Goal: Task Accomplishment & Management: Manage account settings

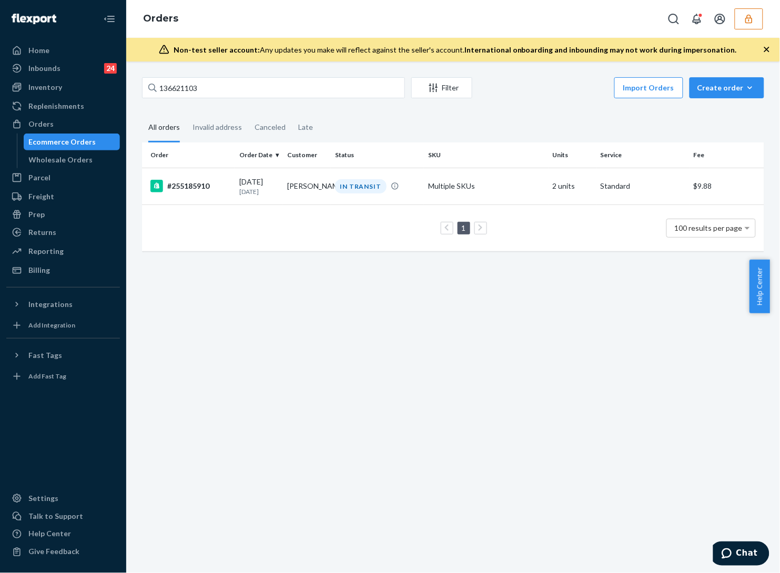
click at [752, 22] on icon "button" at bounding box center [748, 19] width 11 height 11
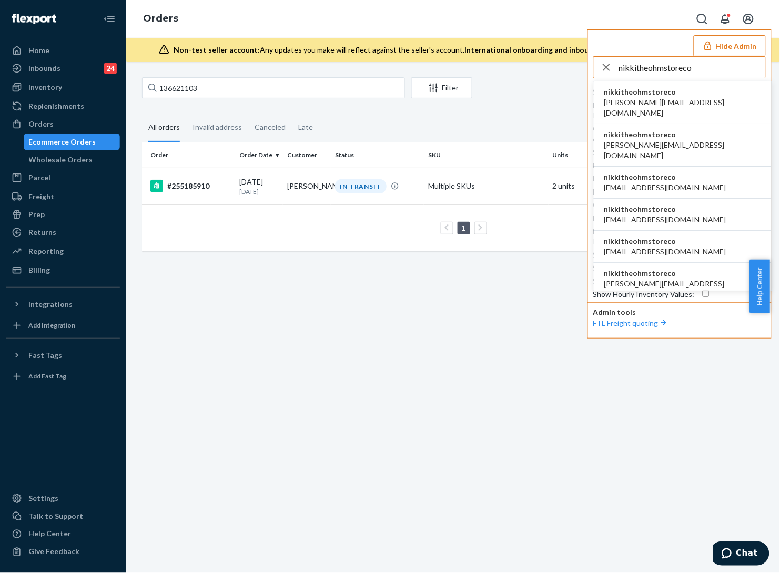
type input "nikkitheohmstoreco"
click at [698, 101] on li "nikkitheohmstoreco [PERSON_NAME][EMAIL_ADDRESS][DOMAIN_NAME]" at bounding box center [682, 102] width 178 height 43
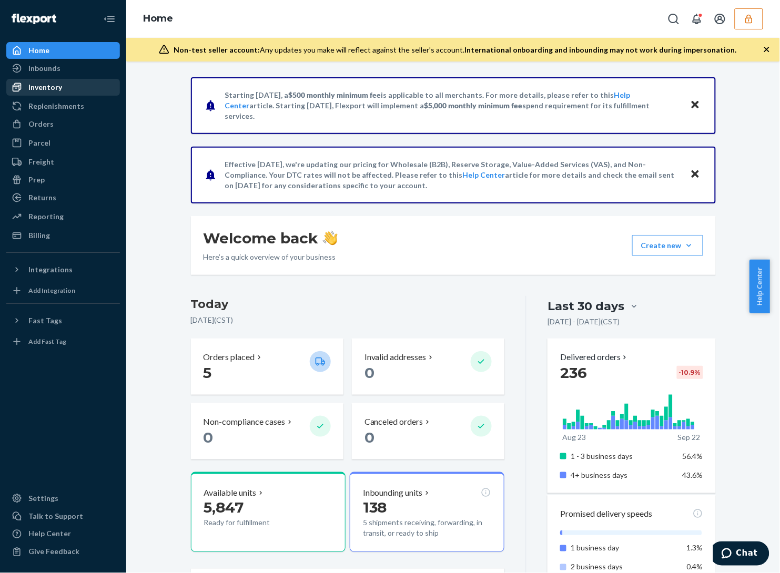
click at [56, 85] on div "Inventory" at bounding box center [45, 87] width 34 height 11
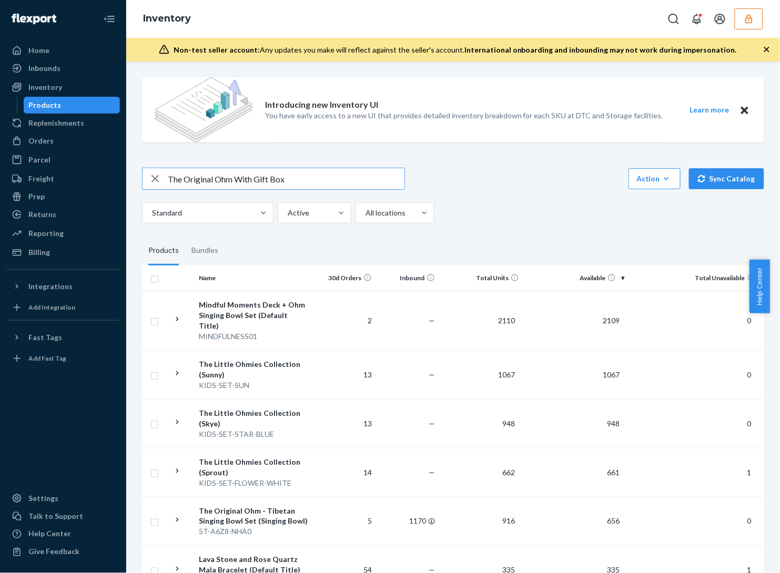
type input "The Original Ohm With Gift Box"
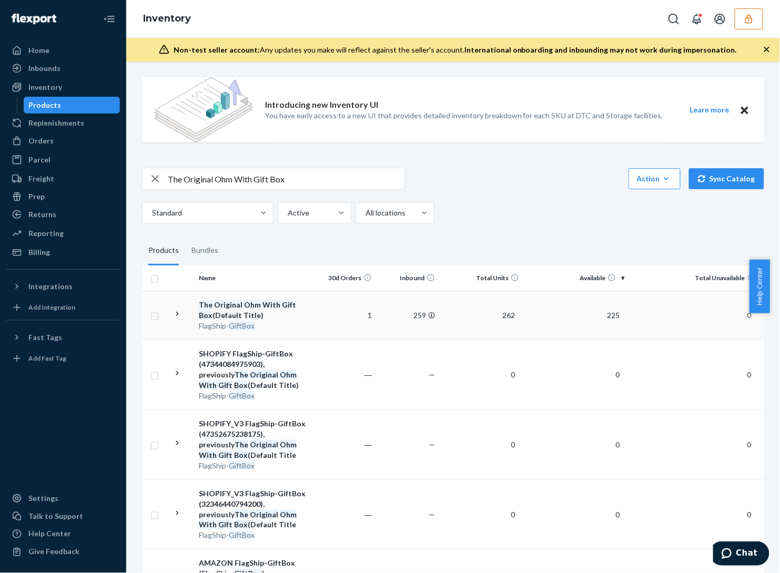
click at [406, 329] on td "259" at bounding box center [407, 315] width 63 height 49
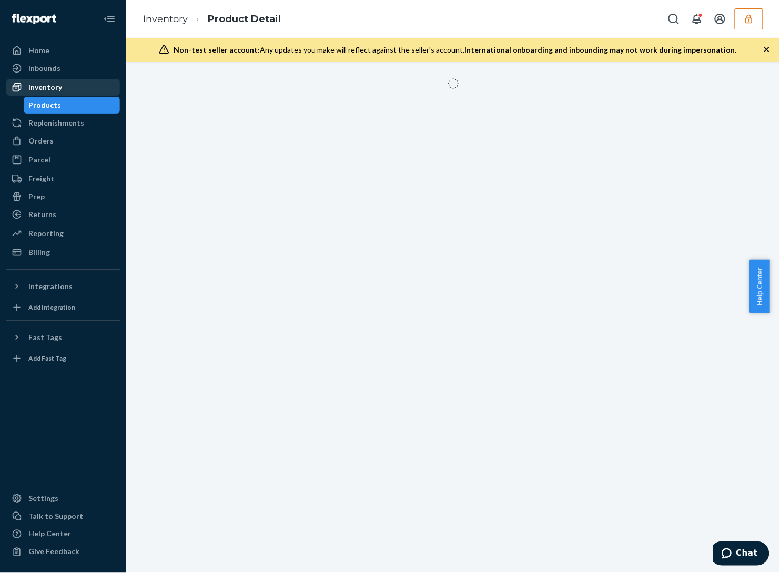
click at [52, 85] on div "Inventory" at bounding box center [45, 87] width 34 height 11
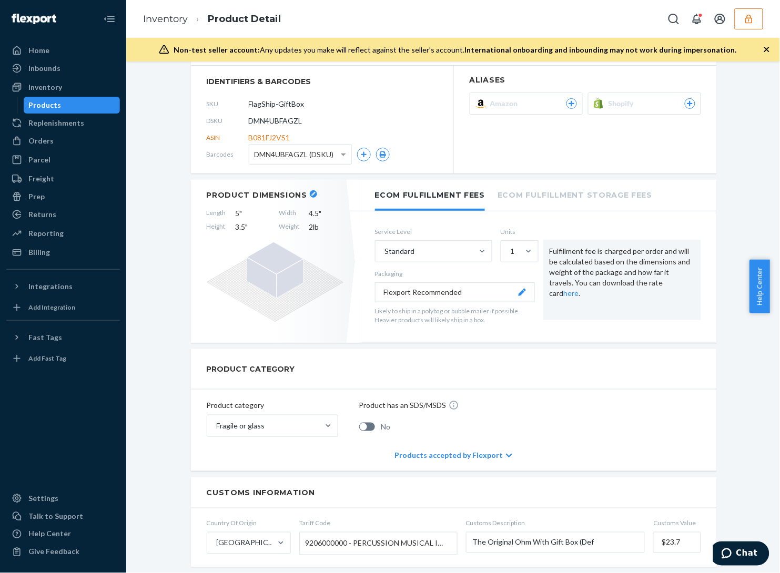
scroll to position [113, 0]
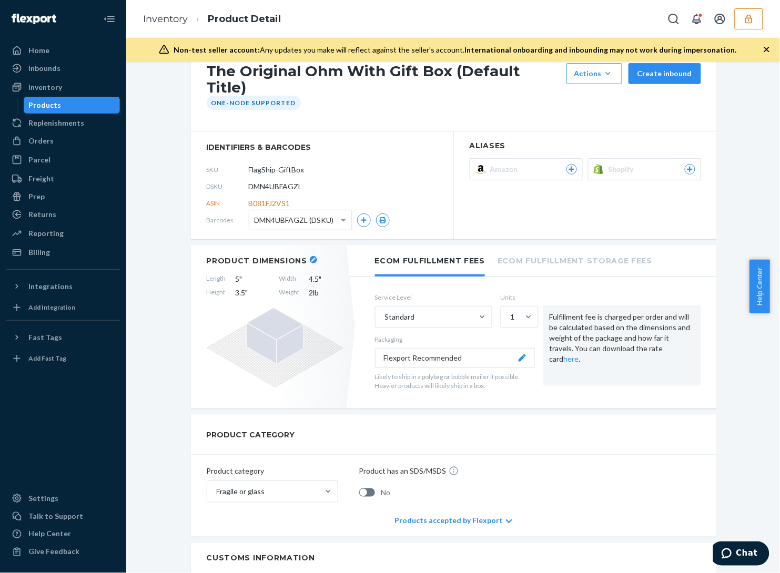
click at [679, 158] on button "Shopify" at bounding box center [644, 169] width 113 height 22
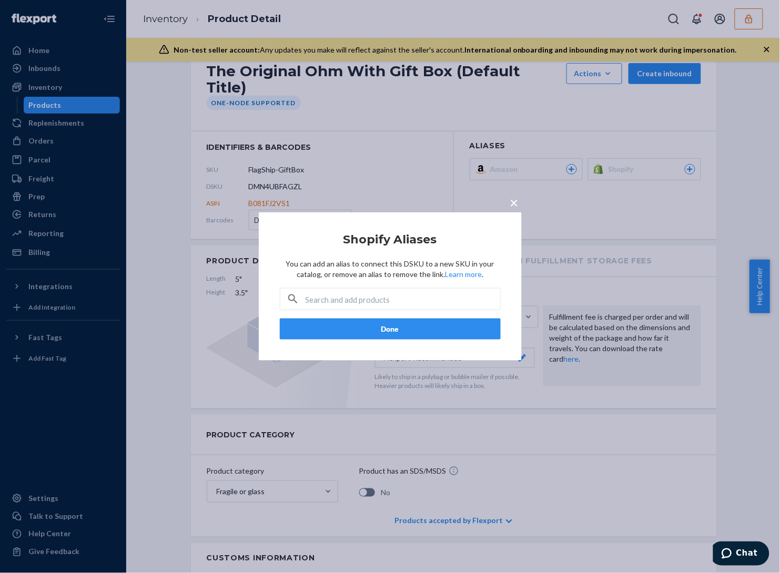
click at [369, 310] on div at bounding box center [390, 299] width 221 height 22
click at [371, 303] on input "text" at bounding box center [402, 299] width 194 height 21
paste input "8846971830559"
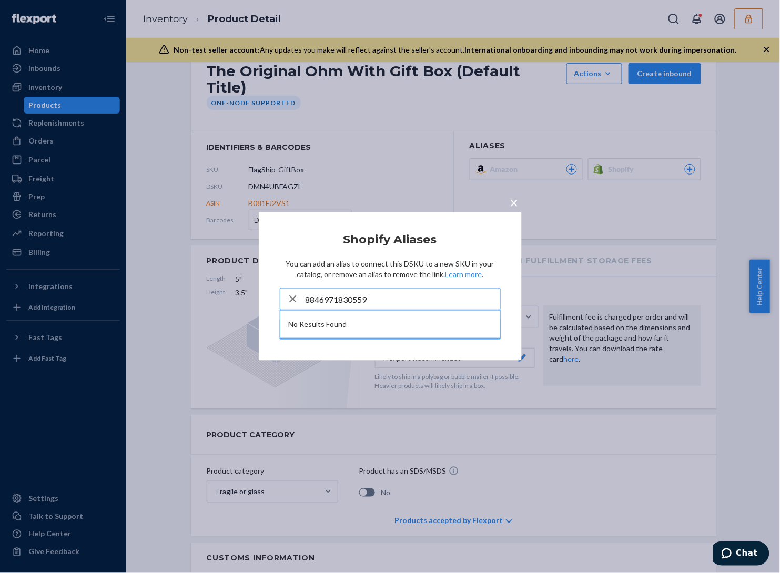
type input "8846971830559"
click at [293, 303] on icon "button" at bounding box center [292, 299] width 13 height 21
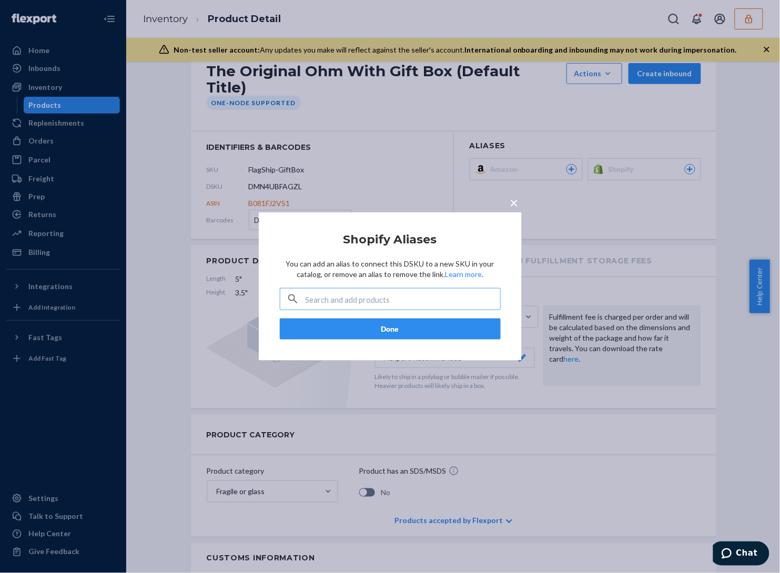
click at [327, 298] on input "text" at bounding box center [402, 299] width 194 height 21
paste input "FlagShip-GiftBox"
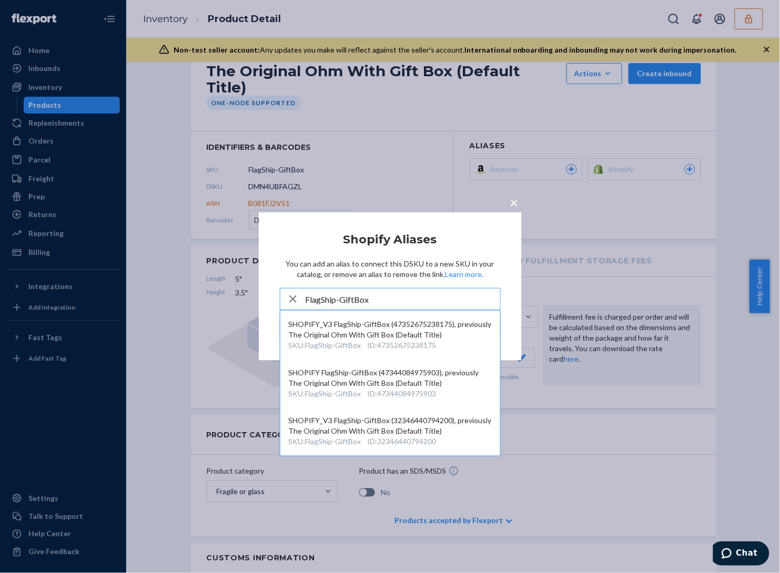
type input "FlagShip-GiftBox"
click at [747, 27] on div "× Shopify Aliases You can add an alias to connect this DSKU to a new SKU in you…" at bounding box center [390, 286] width 780 height 573
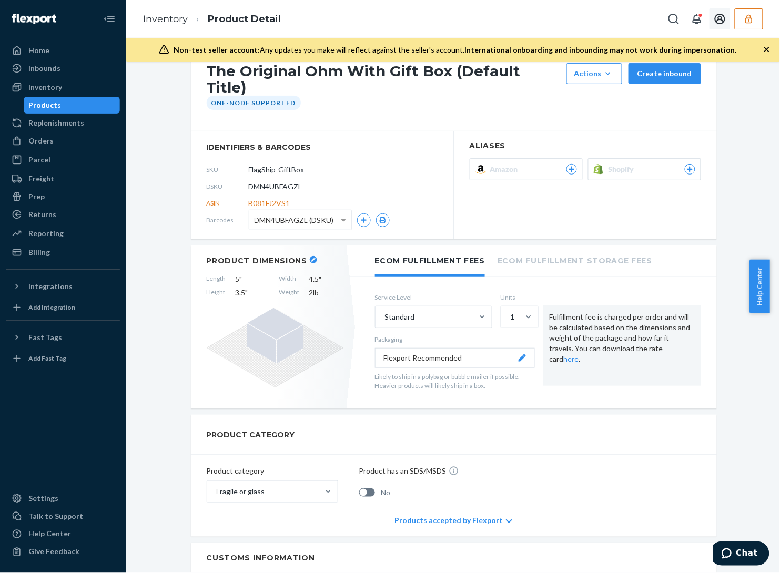
click at [751, 11] on button "button" at bounding box center [748, 18] width 28 height 21
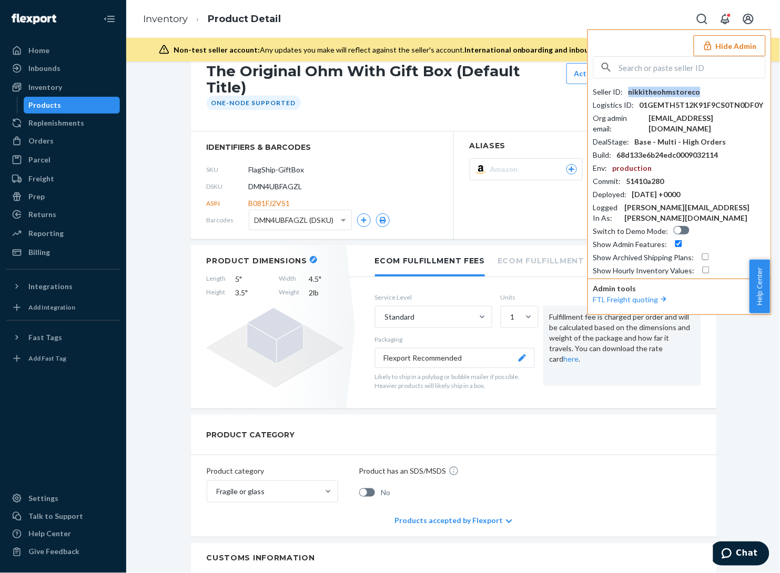
click at [648, 96] on div "nikkitheohmstoreco" at bounding box center [664, 92] width 72 height 11
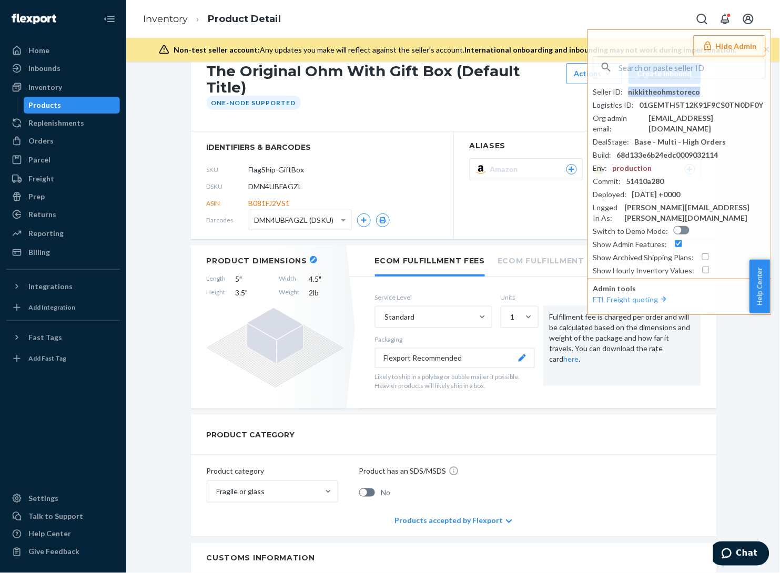
click at [518, 198] on section "Aliases Amazon Shopify" at bounding box center [585, 185] width 263 height 108
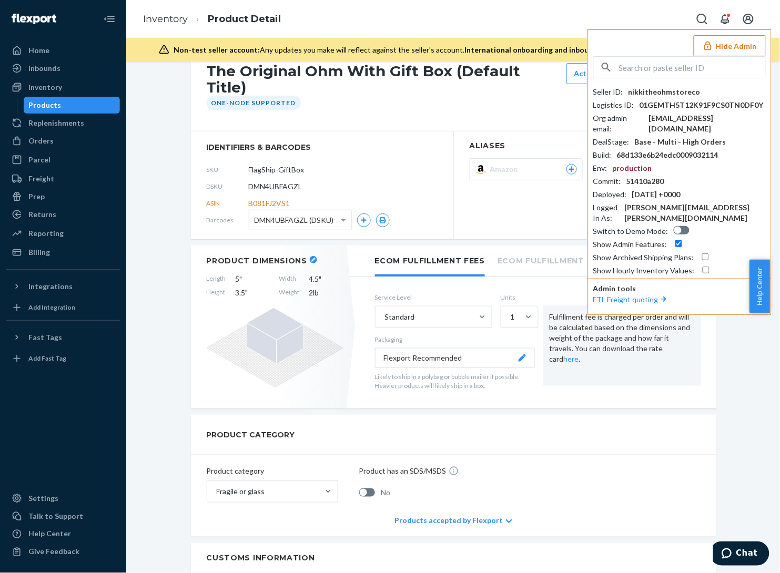
click at [742, 53] on button "Hide Admin" at bounding box center [729, 45] width 72 height 21
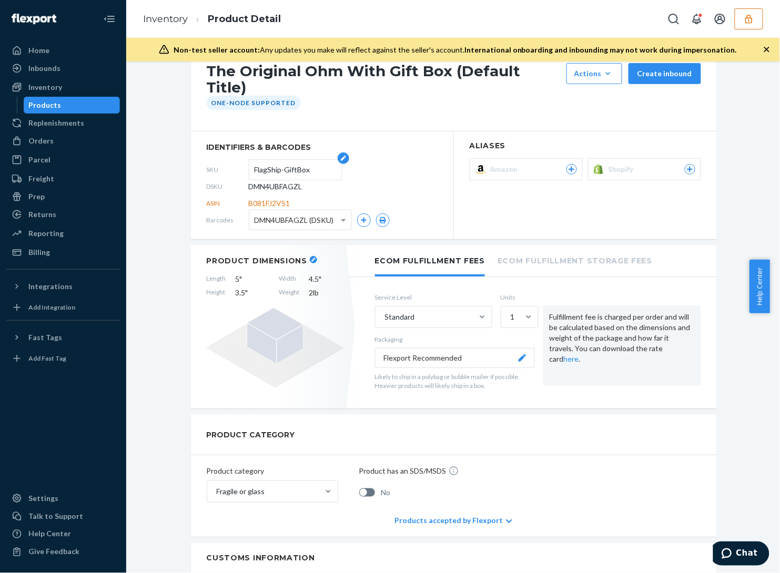
click at [249, 159] on form "FlagShip-GiftBox" at bounding box center [296, 169] width 94 height 21
click at [289, 161] on input "FlagShip-GiftBox" at bounding box center [295, 170] width 82 height 20
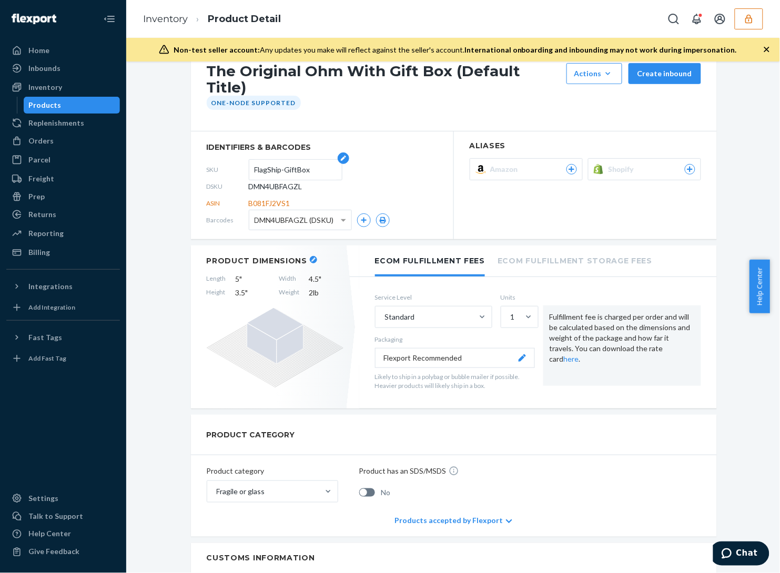
click at [289, 161] on input "FlagShip-GiftBox" at bounding box center [295, 170] width 82 height 20
click at [685, 166] on icon at bounding box center [689, 169] width 9 height 6
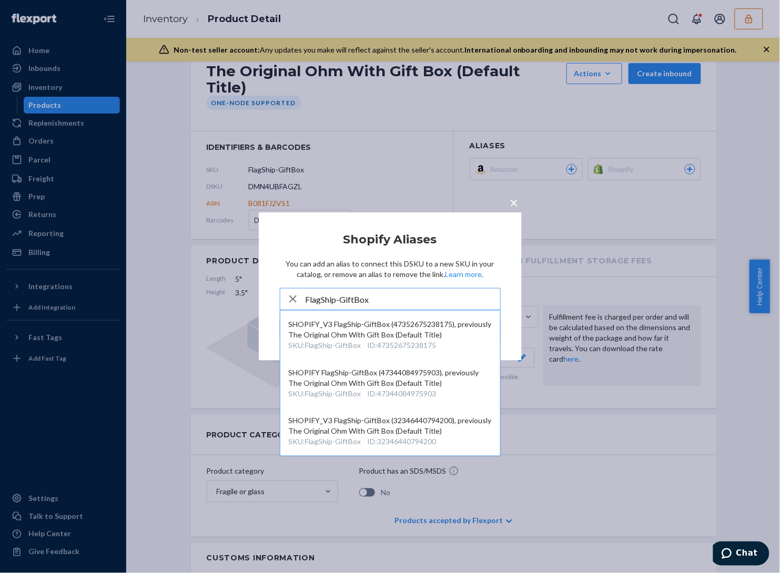
type input "FlagShip-GiftBox"
click at [471, 248] on article "Shopify Aliases You can add an alias to connect this DSKU to a new SKU in your …" at bounding box center [390, 286] width 221 height 106
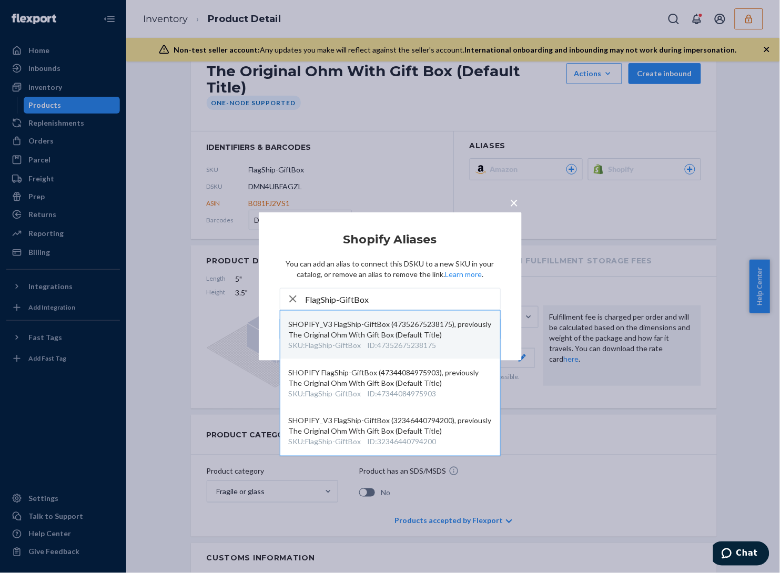
click at [413, 340] on div "ID : 47352675238175" at bounding box center [401, 345] width 69 height 11
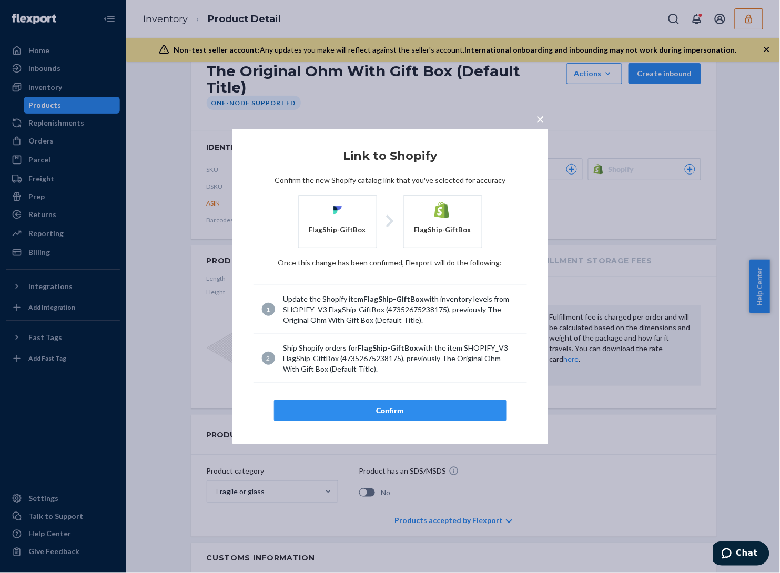
click at [394, 411] on div "Confirm" at bounding box center [390, 410] width 214 height 11
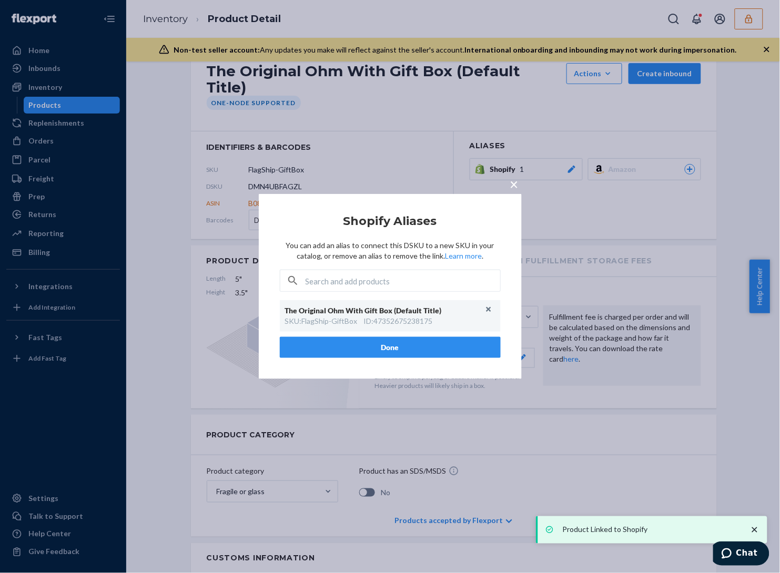
click at [513, 182] on span "×" at bounding box center [514, 184] width 8 height 18
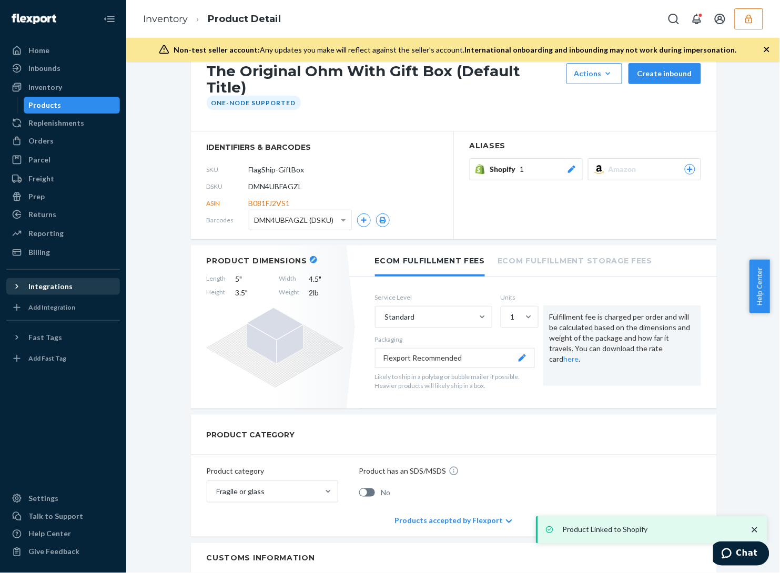
click at [61, 286] on div "Integrations" at bounding box center [50, 286] width 44 height 11
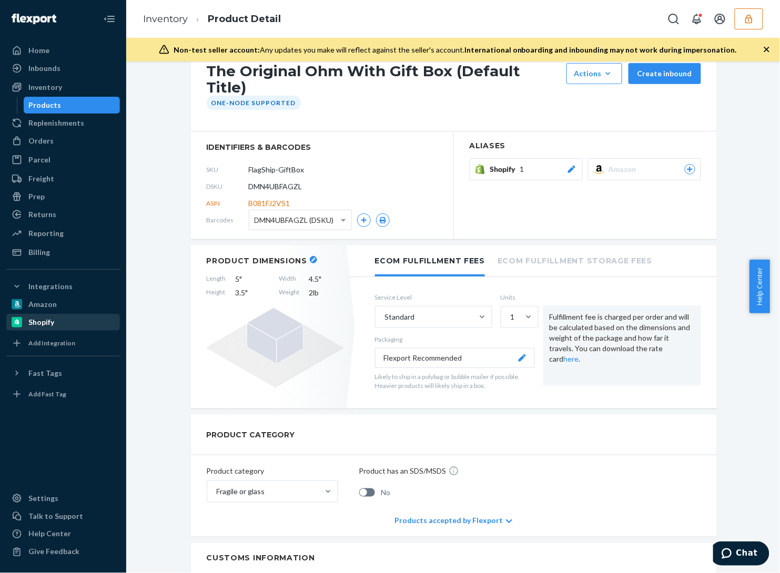
click at [63, 318] on div "Shopify" at bounding box center [62, 322] width 111 height 15
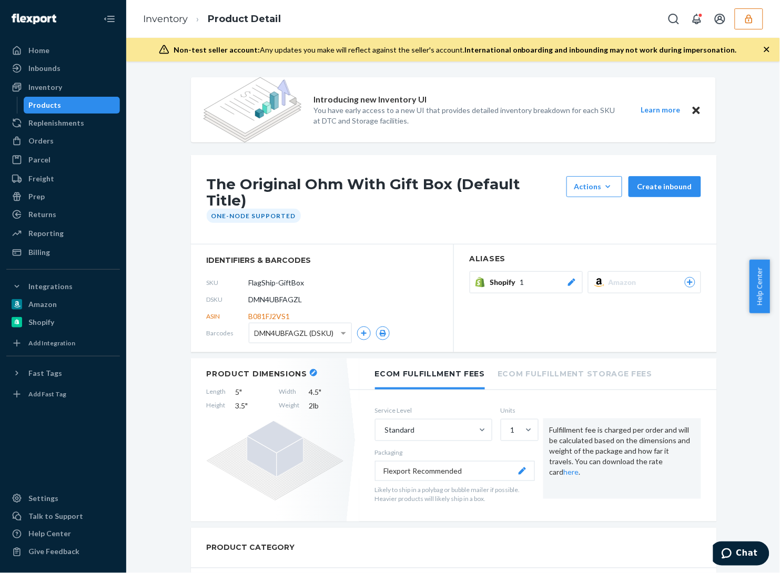
click at [469, 333] on section "Aliases Shopify 1 Amazon" at bounding box center [585, 298] width 263 height 108
click at [745, 20] on icon "button" at bounding box center [748, 19] width 11 height 11
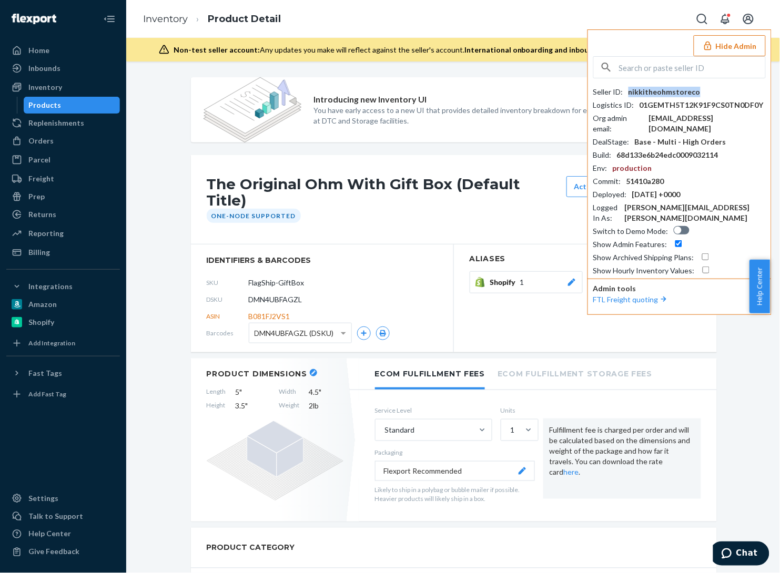
click at [663, 91] on div "nikkitheohmstoreco" at bounding box center [664, 92] width 72 height 11
click at [723, 52] on button "Hide Admin" at bounding box center [729, 45] width 72 height 21
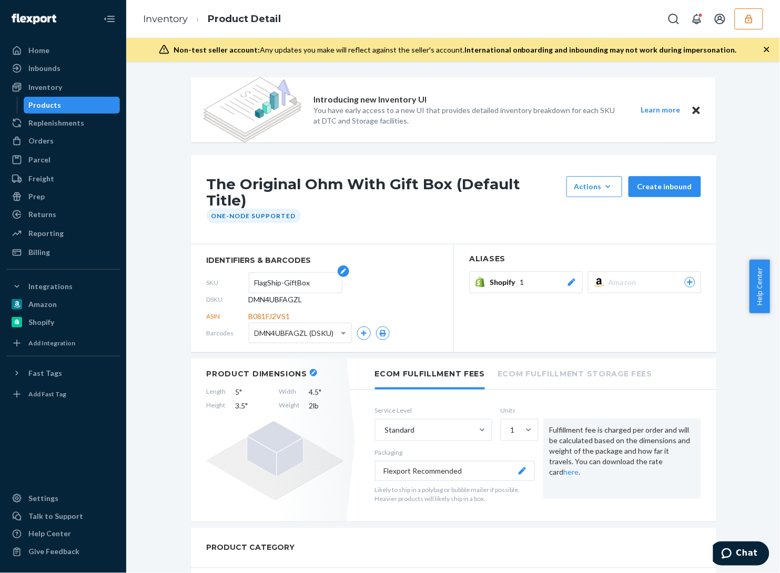
click at [275, 273] on input "FlagShip-GiftBox" at bounding box center [295, 283] width 82 height 20
click at [55, 88] on div "Inventory" at bounding box center [45, 87] width 34 height 11
click at [340, 174] on div "The Original Ohm With Gift Box (Default Title) Actions Hide Create inbound One-…" at bounding box center [454, 199] width 526 height 89
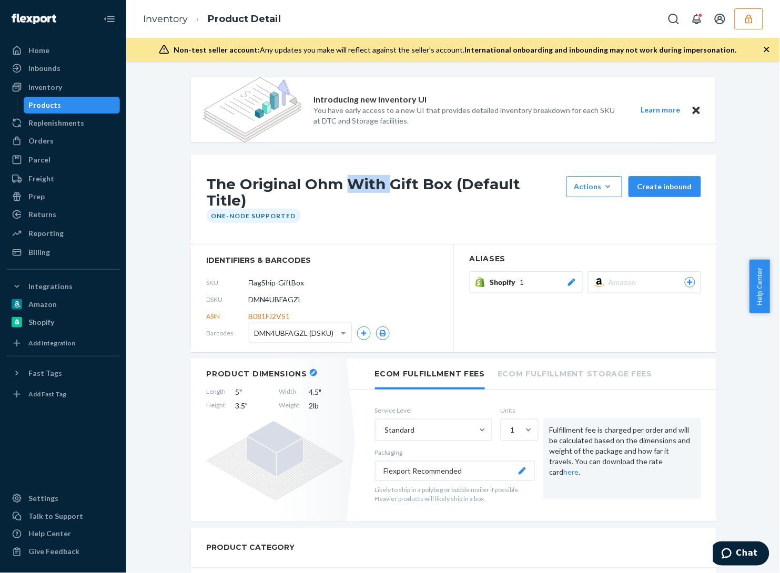
click at [340, 174] on div "The Original Ohm With Gift Box (Default Title) Actions Hide Create inbound One-…" at bounding box center [454, 199] width 526 height 89
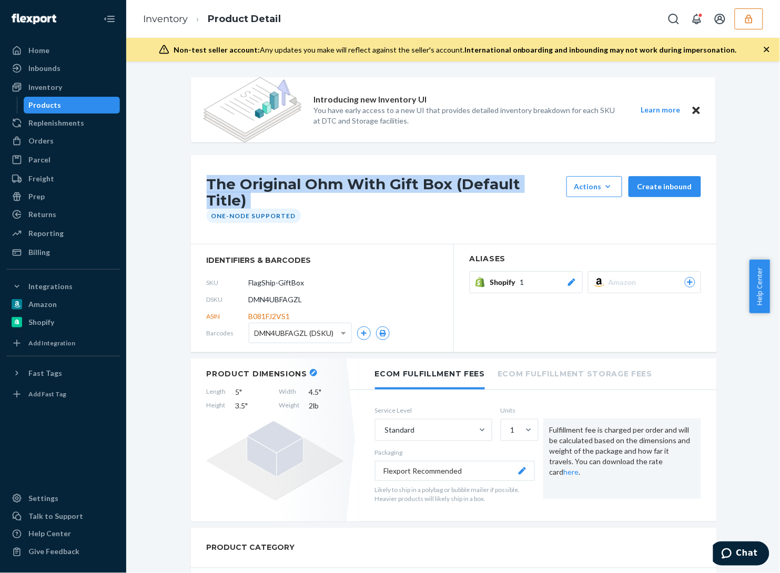
click at [340, 174] on div "The Original Ohm With Gift Box (Default Title) Actions Hide Create inbound One-…" at bounding box center [454, 199] width 526 height 89
copy div "The Original Ohm With Gift Box (Default Title)"
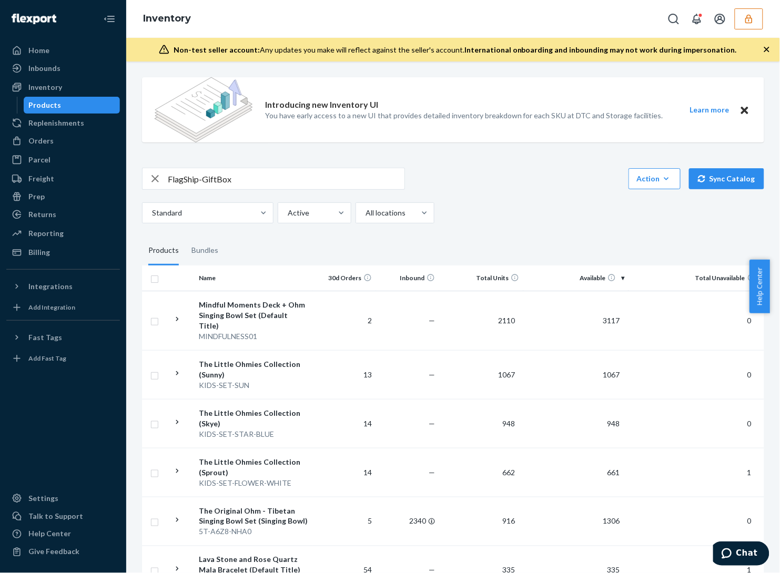
click at [290, 177] on input "FlagShip-GiftBox" at bounding box center [286, 178] width 237 height 21
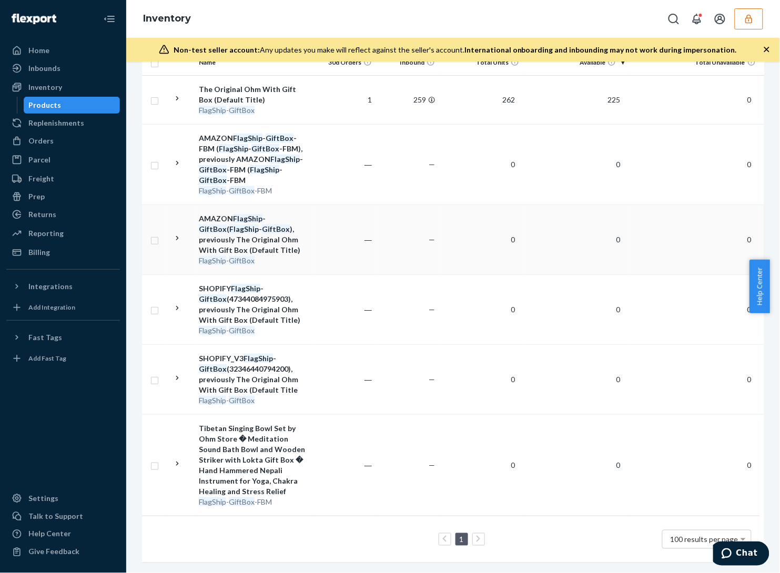
scroll to position [29, 0]
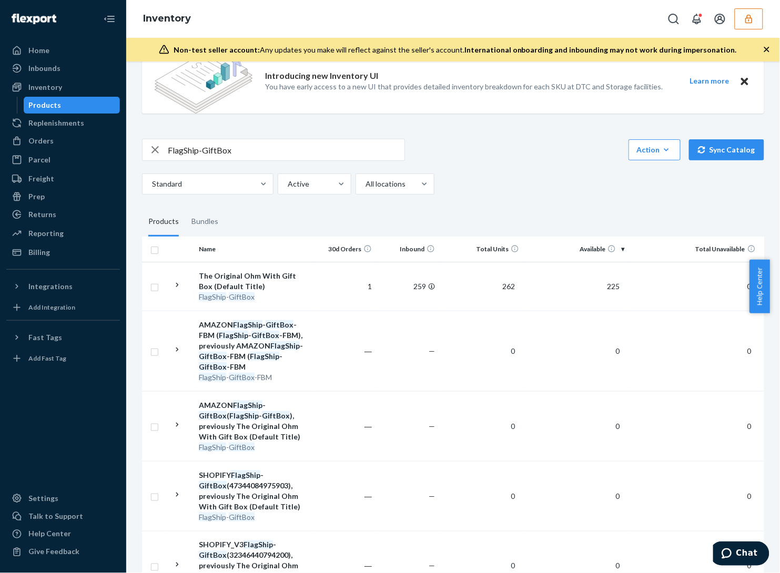
click at [197, 159] on input "FlagShip-GiftBox" at bounding box center [286, 149] width 237 height 21
click at [194, 150] on input "FlagShip-GiftBox" at bounding box center [286, 149] width 237 height 21
paste input "ree Gift - The Original Ohm With Gift"
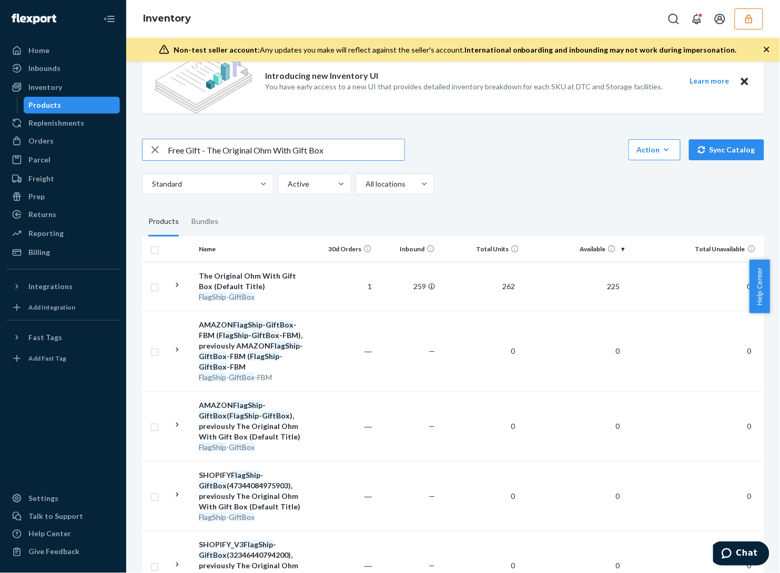
type input "Free Gift - The Original Ohm With Gift Box"
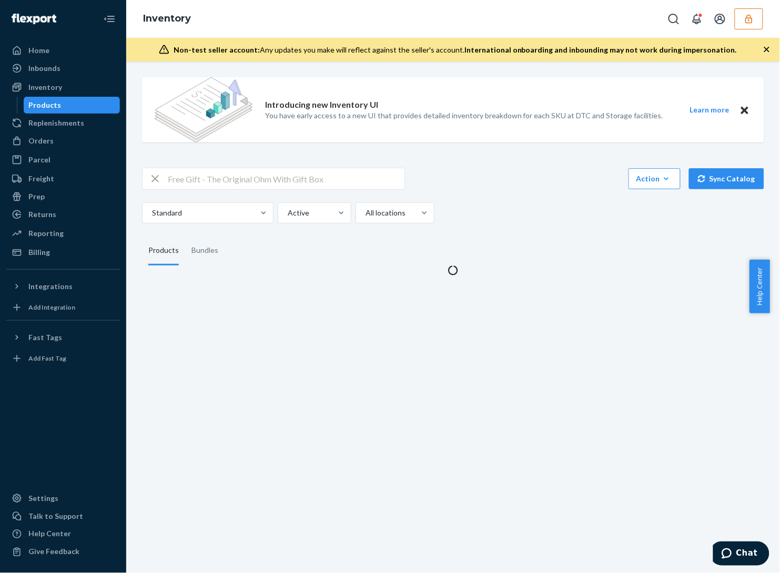
scroll to position [0, 0]
